Goal: Find specific page/section: Find specific page/section

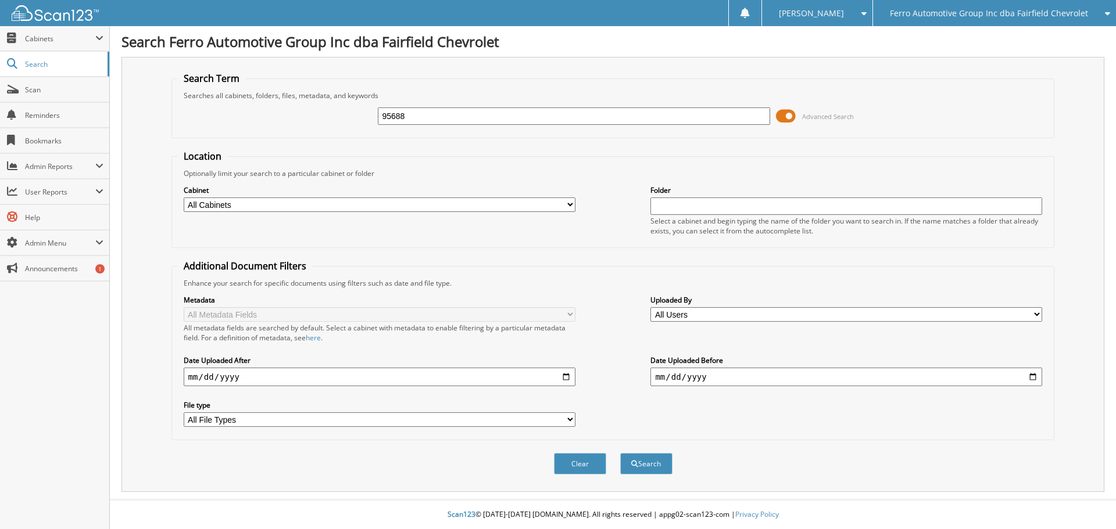
type input "95688"
click at [620, 453] on button "Search" at bounding box center [646, 463] width 52 height 21
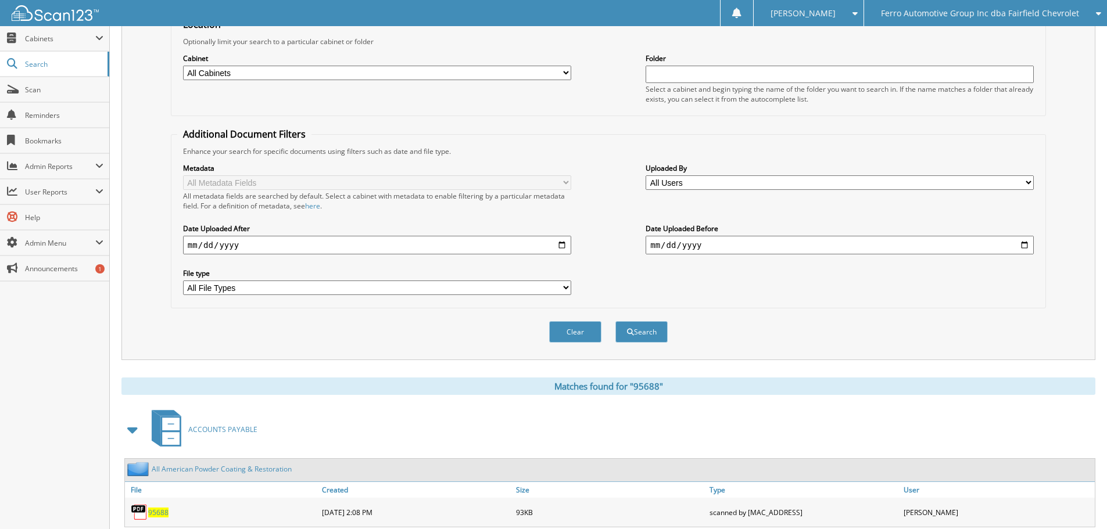
scroll to position [166, 0]
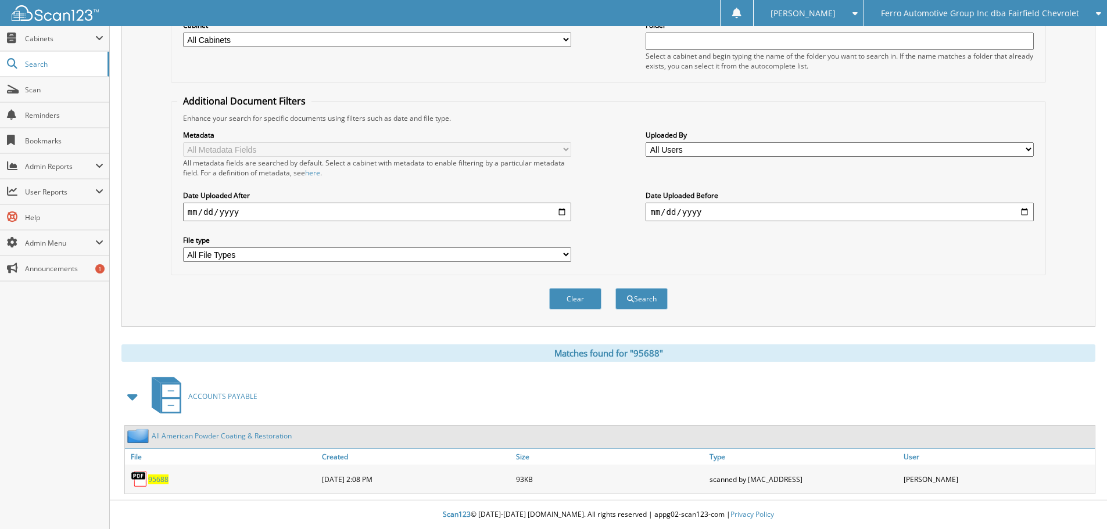
click at [156, 485] on div "95688" at bounding box center [222, 479] width 194 height 23
click at [157, 481] on span "95688" at bounding box center [158, 480] width 20 height 10
click at [162, 477] on span "95688" at bounding box center [158, 480] width 20 height 10
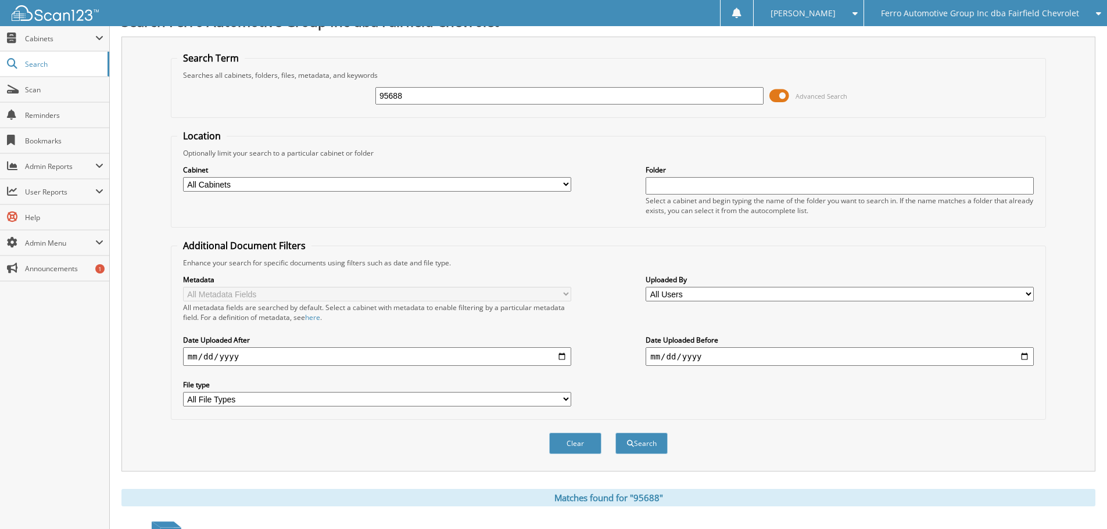
scroll to position [0, 0]
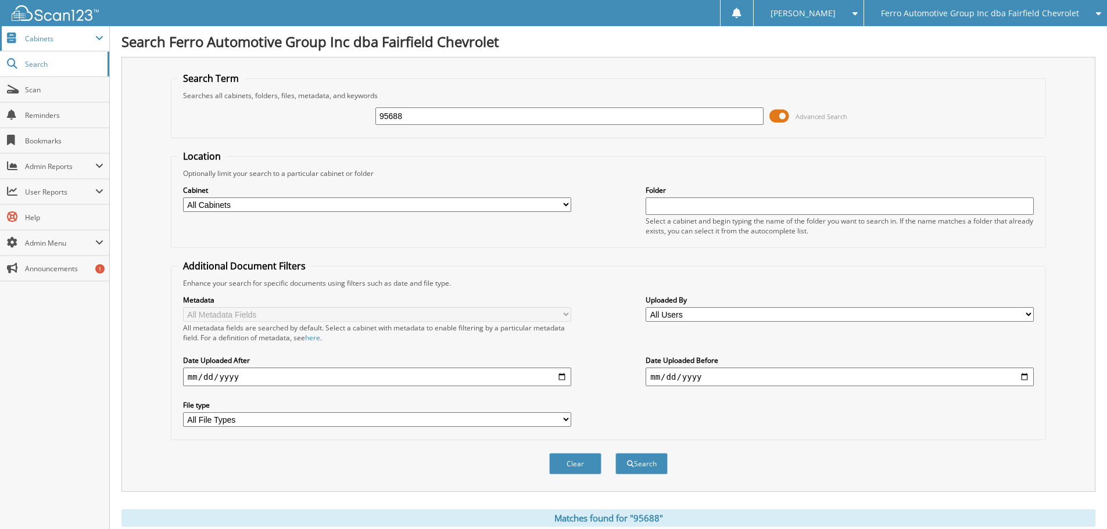
click at [45, 38] on span "Cabinets" at bounding box center [60, 39] width 70 height 10
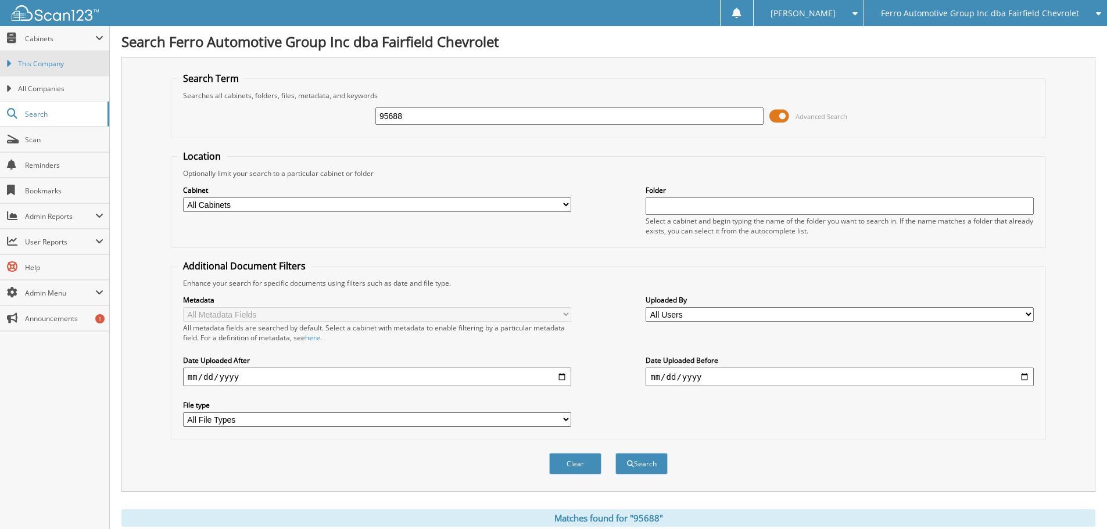
click at [49, 69] on link "This Company" at bounding box center [54, 63] width 109 height 25
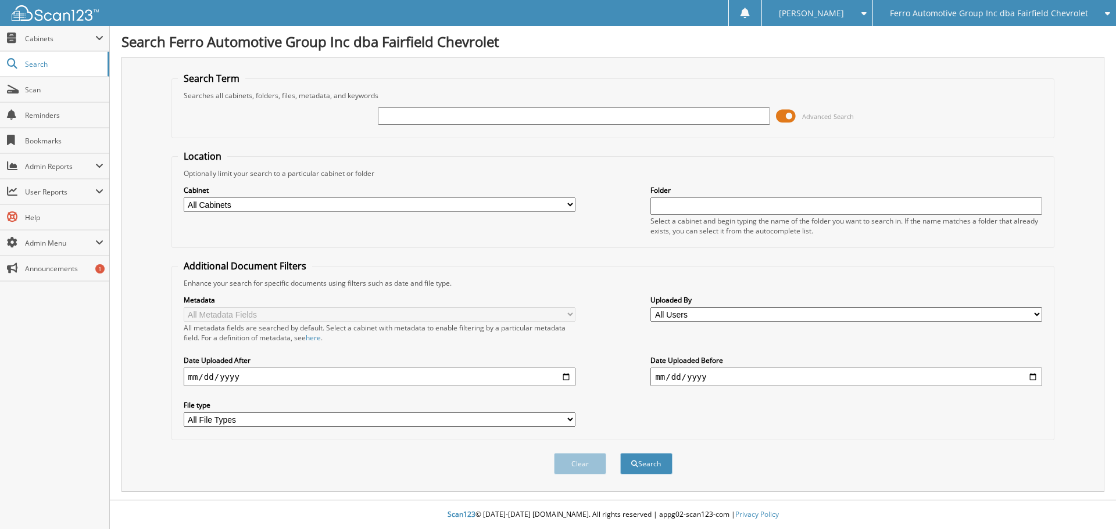
click at [420, 120] on input "text" at bounding box center [574, 115] width 392 height 17
type input "95688"
click at [620, 453] on button "Search" at bounding box center [646, 463] width 52 height 21
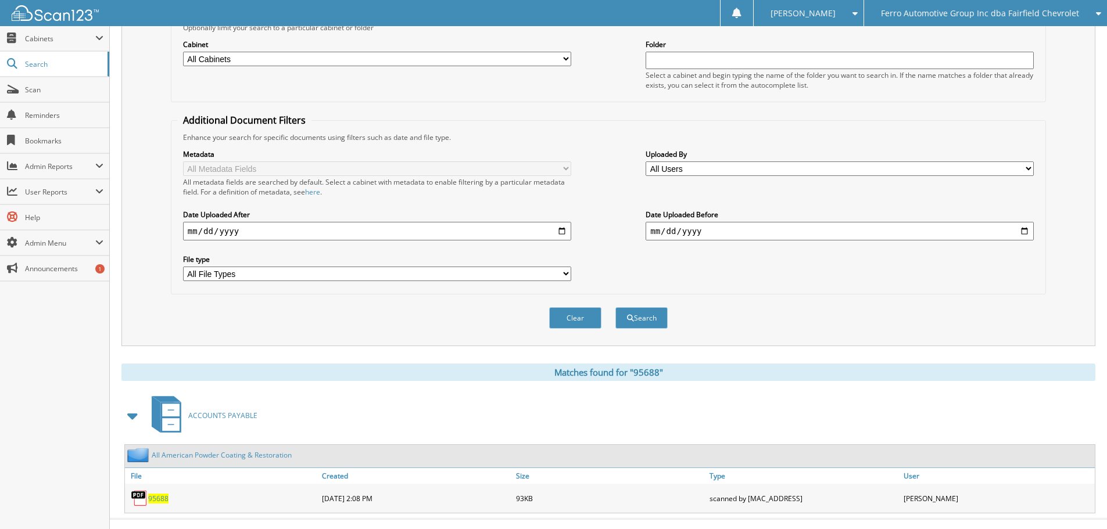
scroll to position [166, 0]
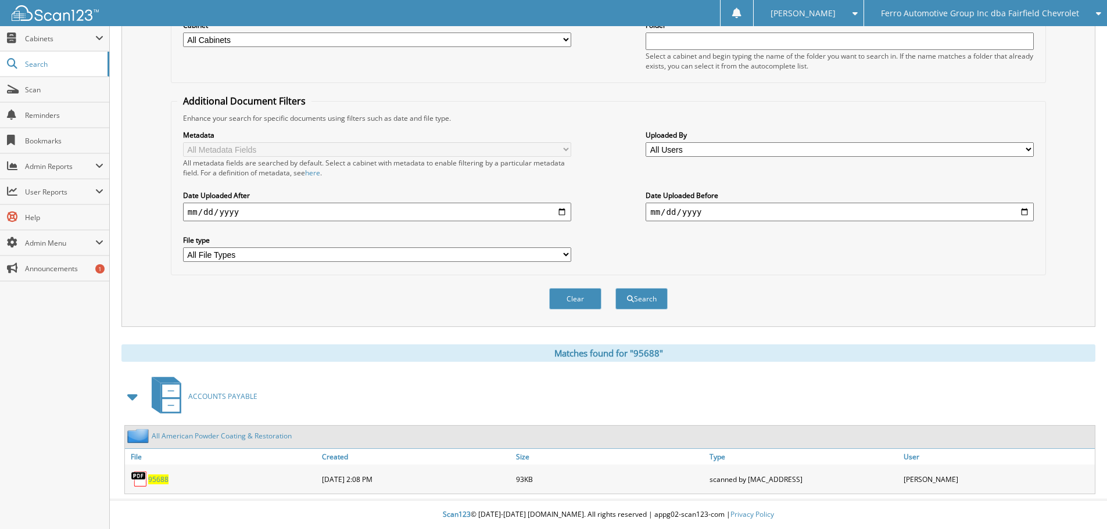
click at [255, 436] on link "All American Powder Coating & Restoration" at bounding box center [222, 436] width 140 height 10
